Goal: Task Accomplishment & Management: Use online tool/utility

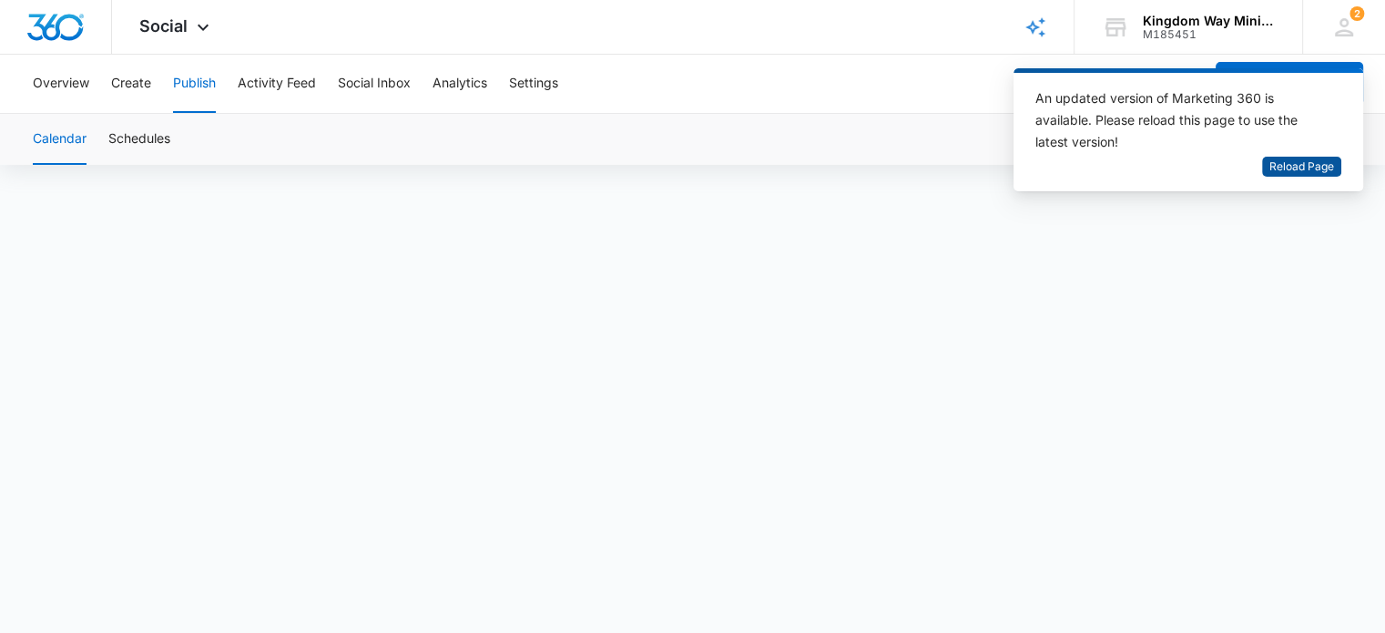
click at [1285, 162] on span "Reload Page" at bounding box center [1301, 166] width 65 height 17
click at [1270, 158] on span "Reload Page" at bounding box center [1301, 166] width 65 height 17
